Goal: Find specific page/section

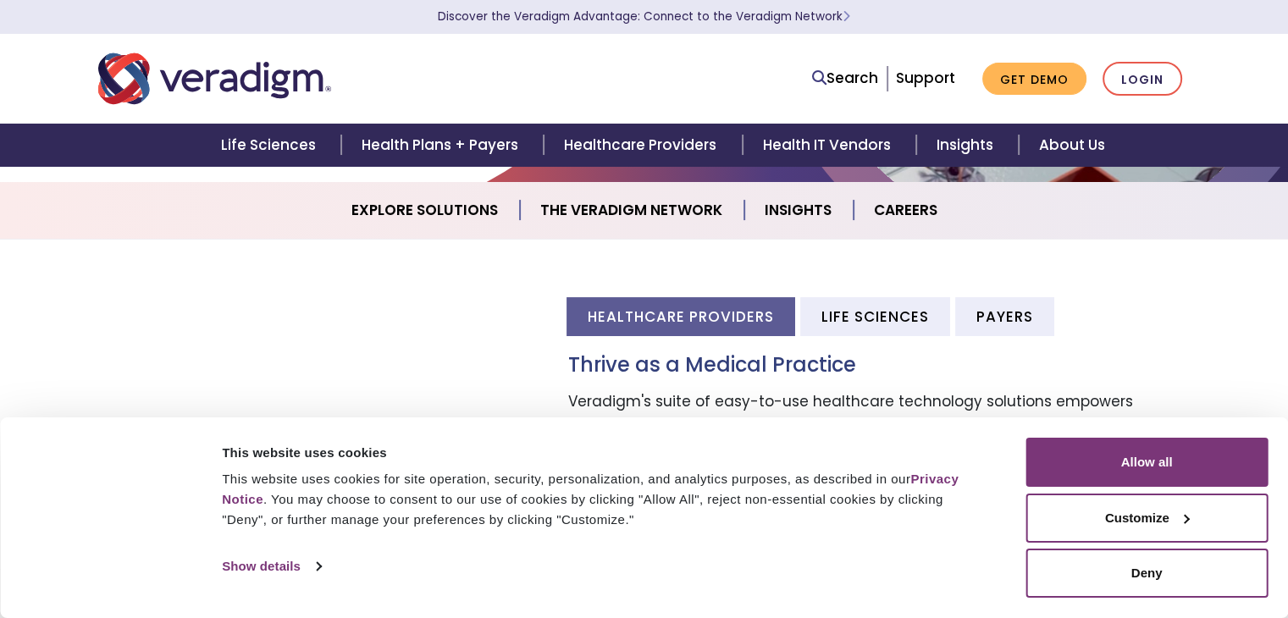
scroll to position [423, 0]
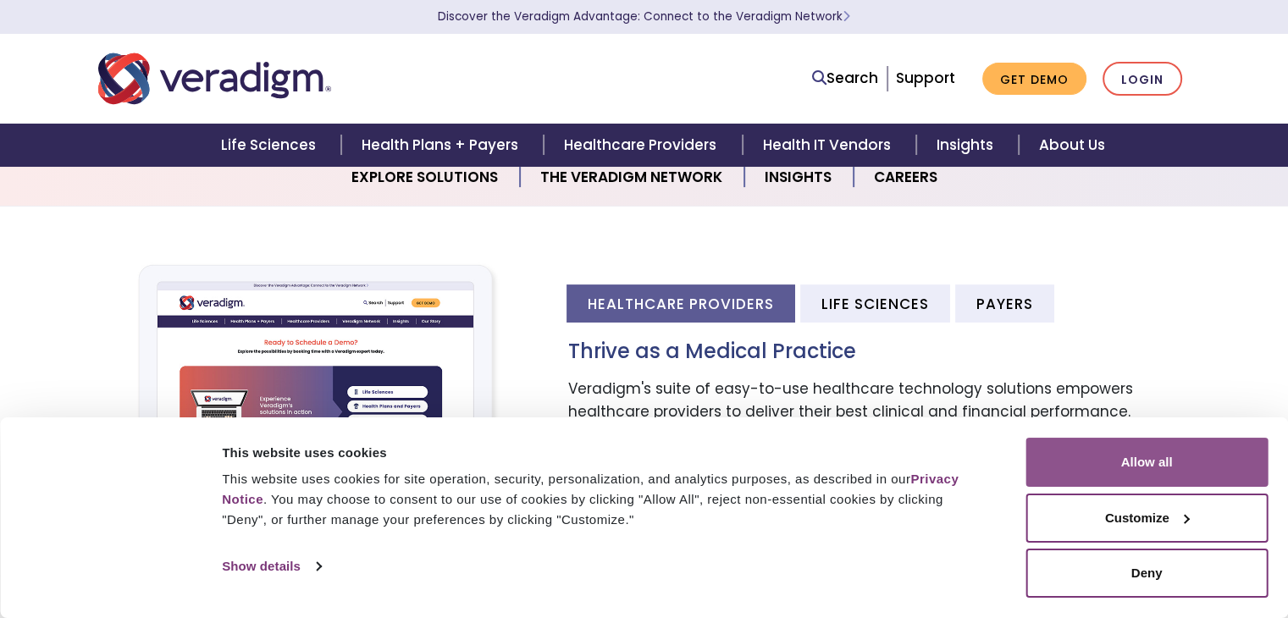
click at [1202, 474] on button "Allow all" at bounding box center [1147, 462] width 242 height 49
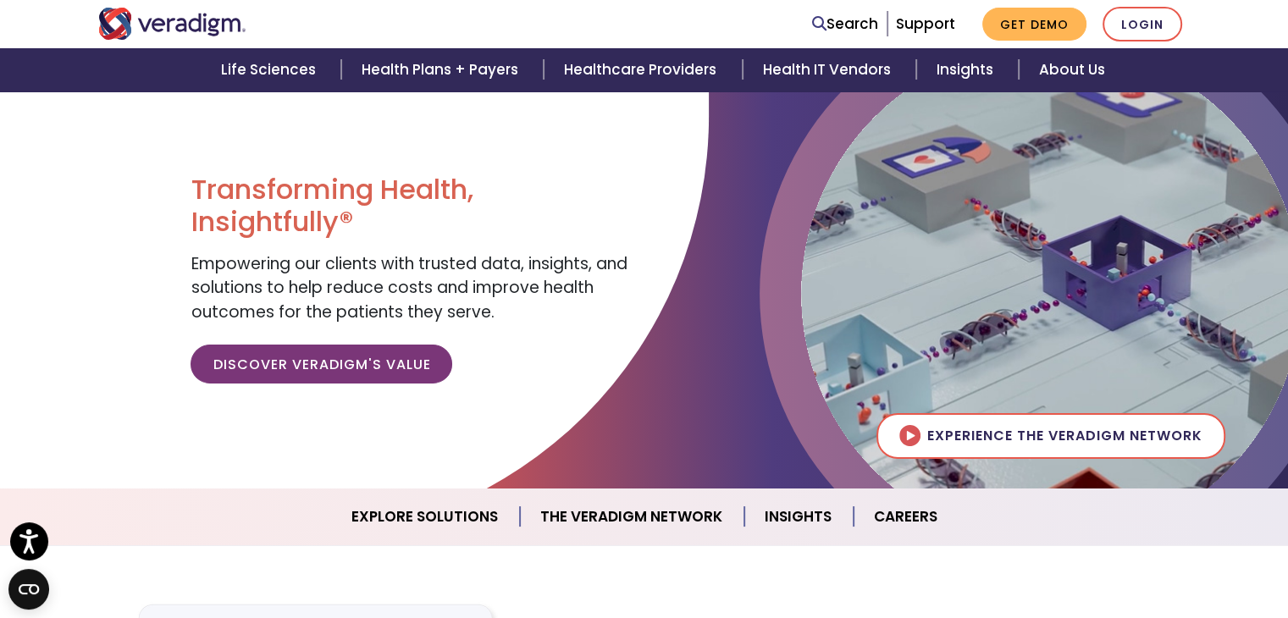
scroll to position [73, 0]
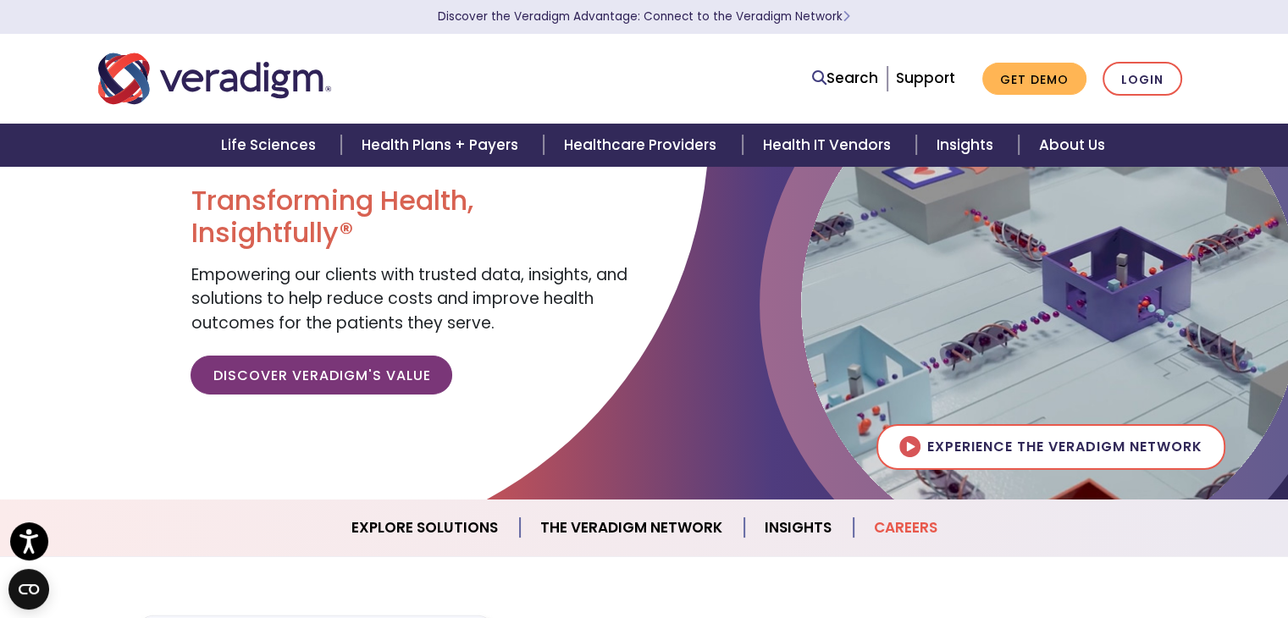
click at [895, 527] on link "Careers" at bounding box center [906, 527] width 104 height 43
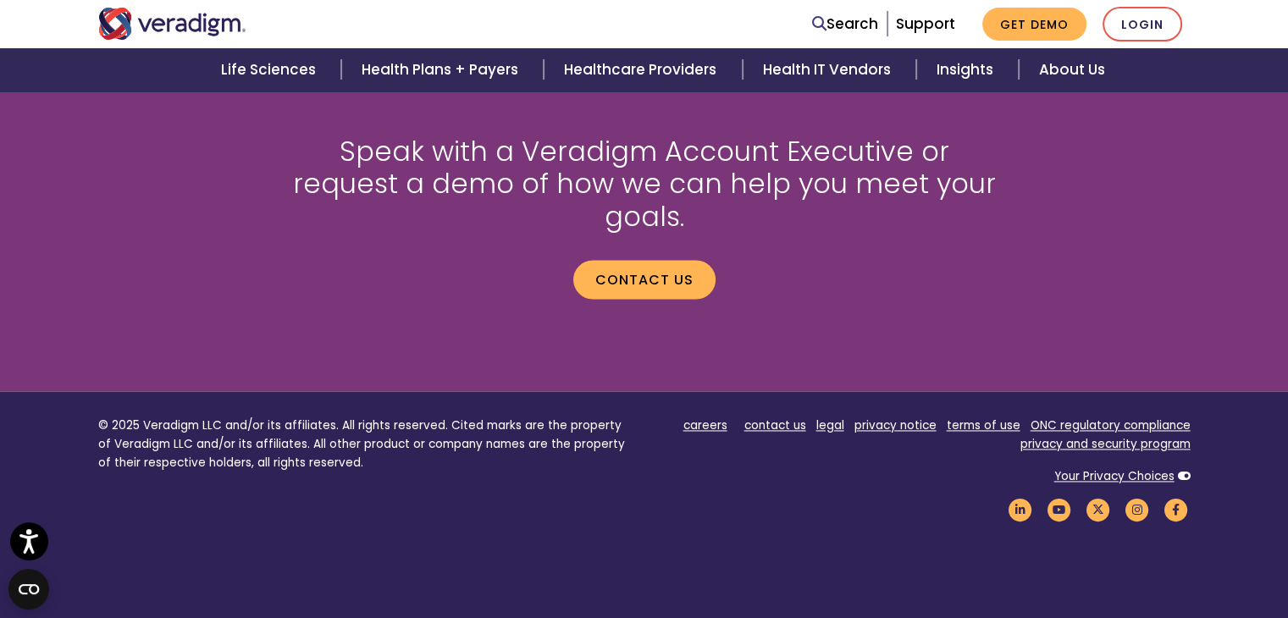
scroll to position [2068, 0]
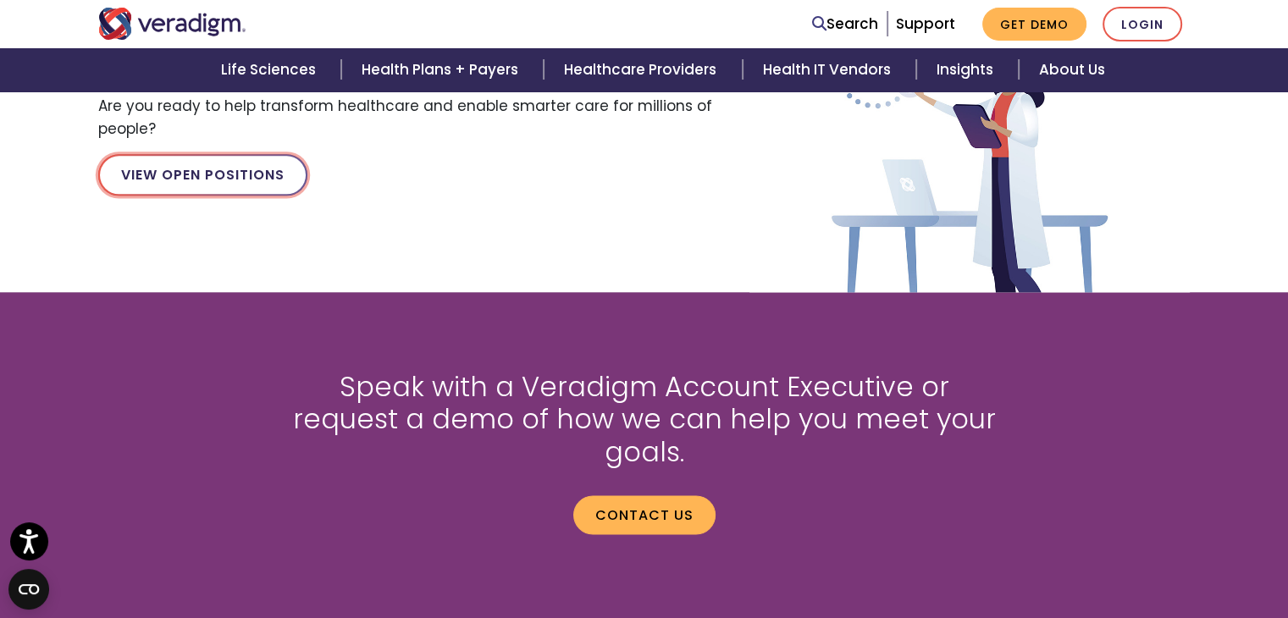
click at [253, 162] on link "View Open Positions" at bounding box center [202, 174] width 209 height 41
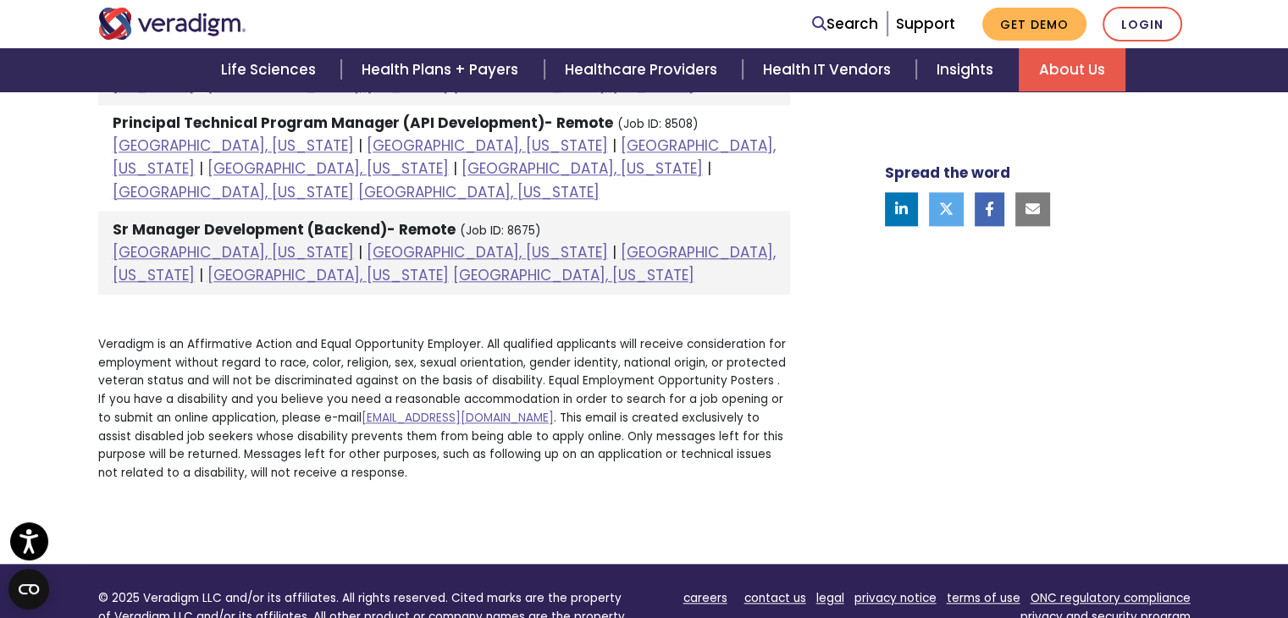
scroll to position [2044, 0]
